Goal: Complete application form: Complete application form

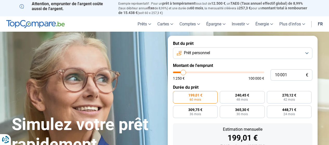
click at [188, 75] on div "1 250 € 100 000 €" at bounding box center [218, 76] width 91 height 9
click at [186, 77] on div "1 250 € 100 000 €" at bounding box center [218, 79] width 91 height 4
click at [181, 75] on div "1 250 € 100 000 €" at bounding box center [218, 76] width 91 height 9
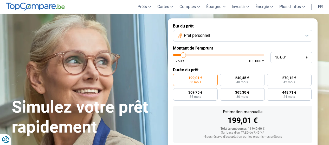
scroll to position [26, 0]
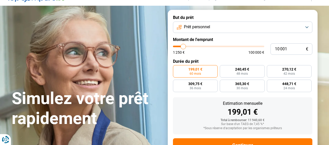
click at [256, 52] on span "100 000 €" at bounding box center [256, 53] width 16 height 4
click at [262, 52] on span "100 000 €" at bounding box center [256, 53] width 16 height 4
click at [284, 47] on input "10 001" at bounding box center [291, 48] width 42 height 11
click at [288, 47] on input "10 001" at bounding box center [291, 48] width 42 height 11
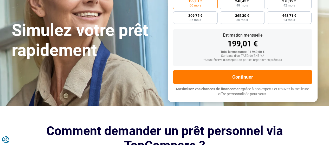
scroll to position [104, 0]
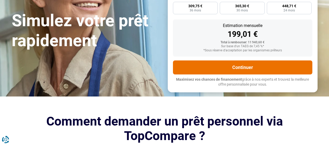
click at [245, 66] on button "Continuer" at bounding box center [242, 68] width 139 height 14
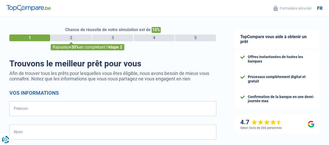
select select "32"
